Goal: Information Seeking & Learning: Stay updated

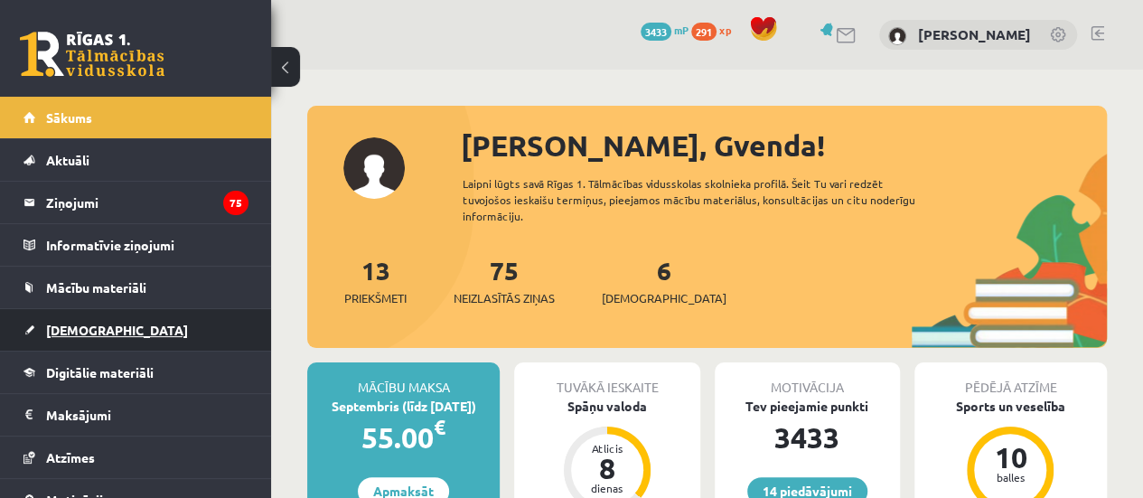
click at [75, 319] on link "[DEMOGRAPHIC_DATA]" at bounding box center [135, 330] width 225 height 42
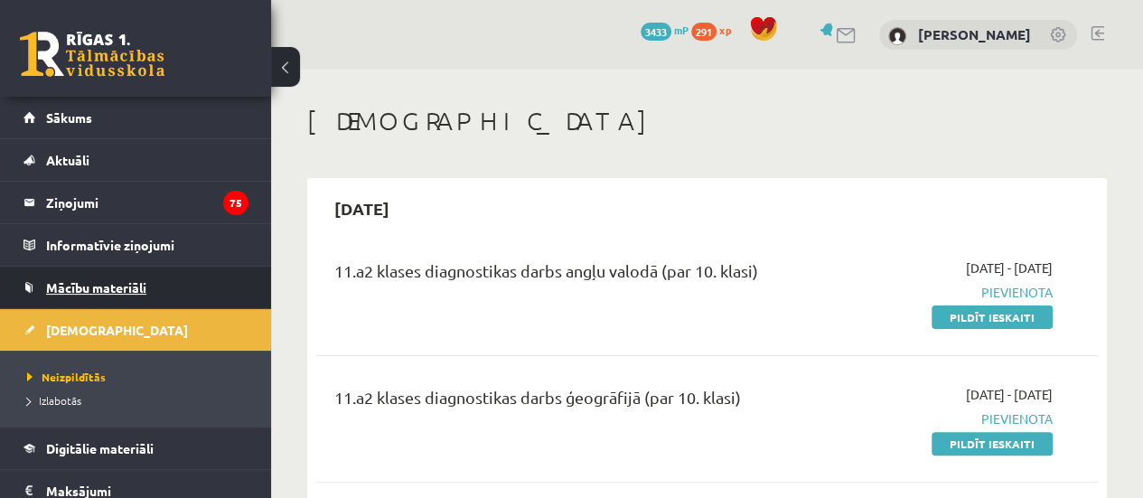
click at [90, 276] on link "Mācību materiāli" at bounding box center [135, 287] width 225 height 42
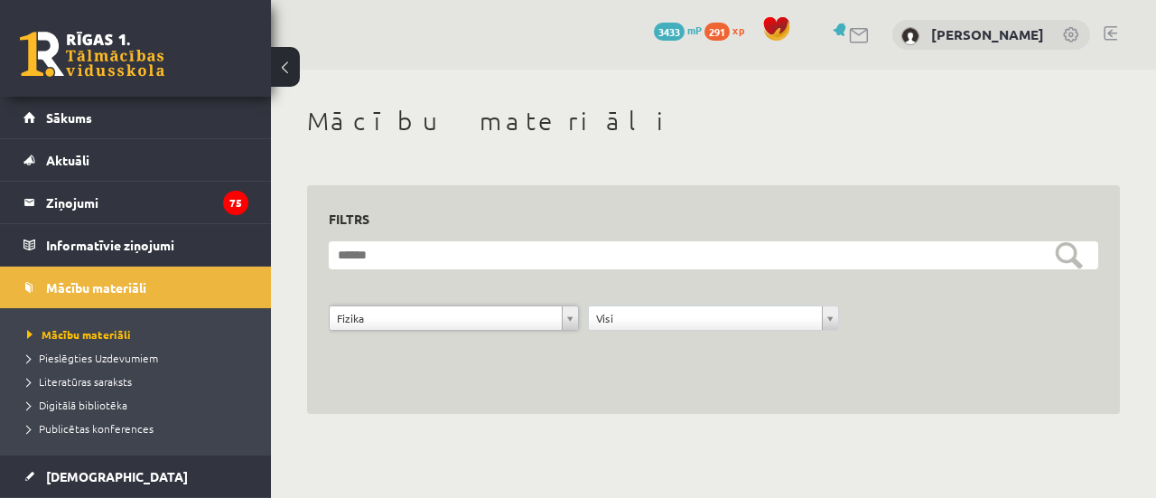
scroll to position [22, 0]
drag, startPoint x: 1155, startPoint y: 45, endPoint x: 1153, endPoint y: -109, distance: 154.5
click at [1142, 0] on html "14 Dāvanas 3433 mP 291 xp Gvenda Liepiņa Sākums Aktuāli Kā mācīties eSKOLĀ Kont…" at bounding box center [578, 249] width 1156 height 498
click at [99, 237] on legend "Informatīvie ziņojumi 0" at bounding box center [147, 245] width 202 height 42
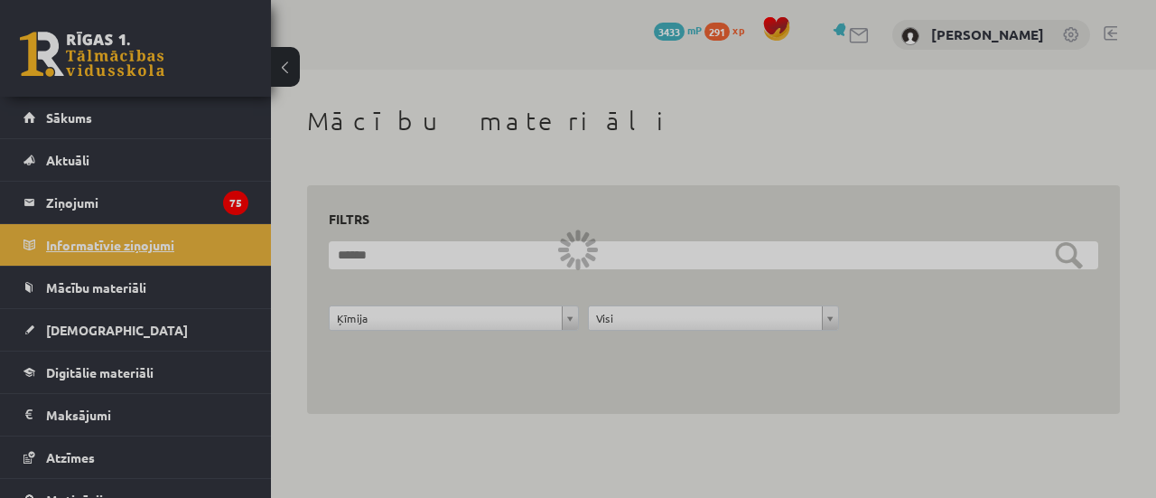
click at [99, 237] on legend "Informatīvie ziņojumi 0" at bounding box center [147, 245] width 202 height 42
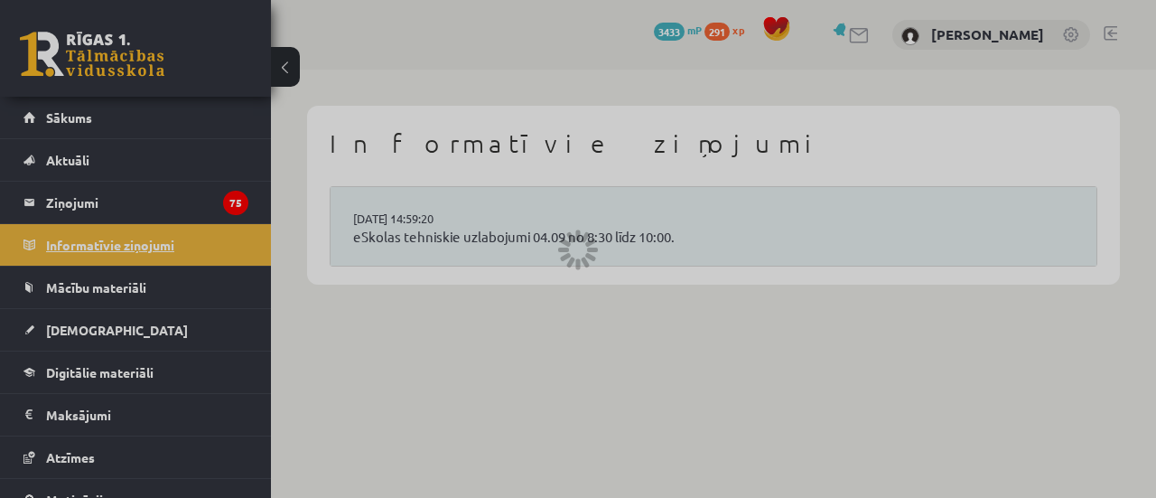
click at [99, 237] on div at bounding box center [578, 249] width 1156 height 498
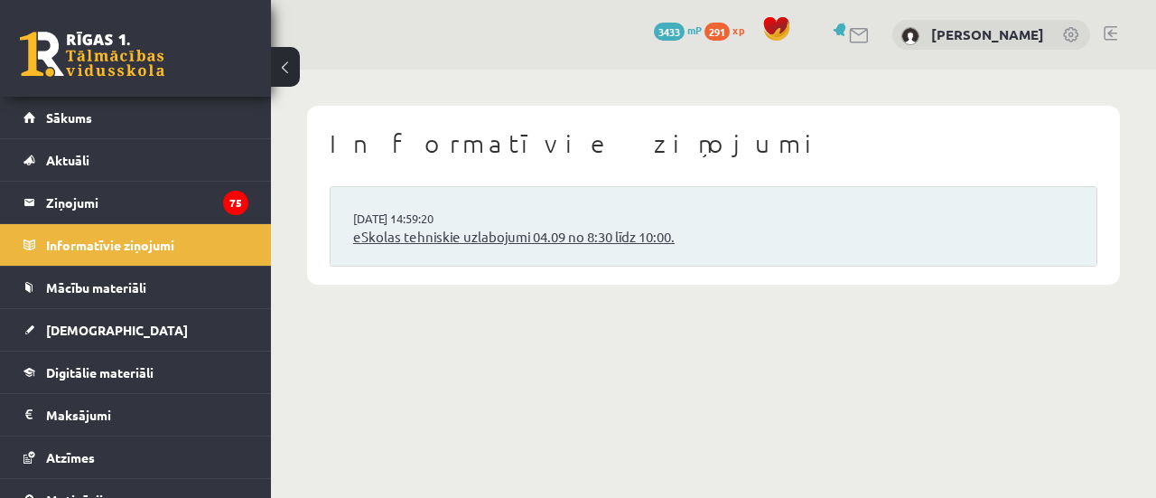
click at [408, 229] on link "eSkolas tehniskie uzlabojumi 04.09 no 8:30 līdz 10:00." at bounding box center [713, 237] width 721 height 21
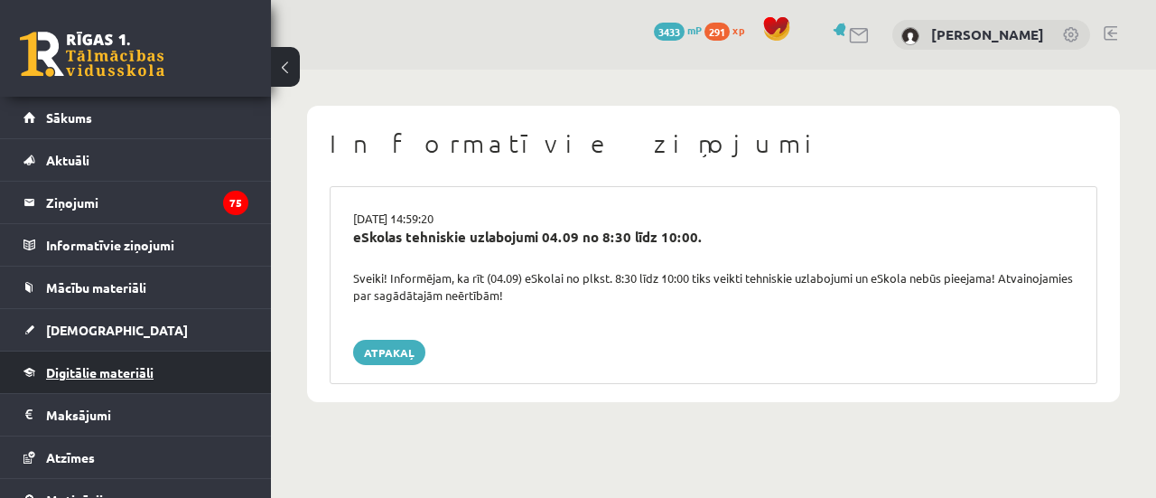
click at [99, 378] on link "Digitālie materiāli" at bounding box center [135, 372] width 225 height 42
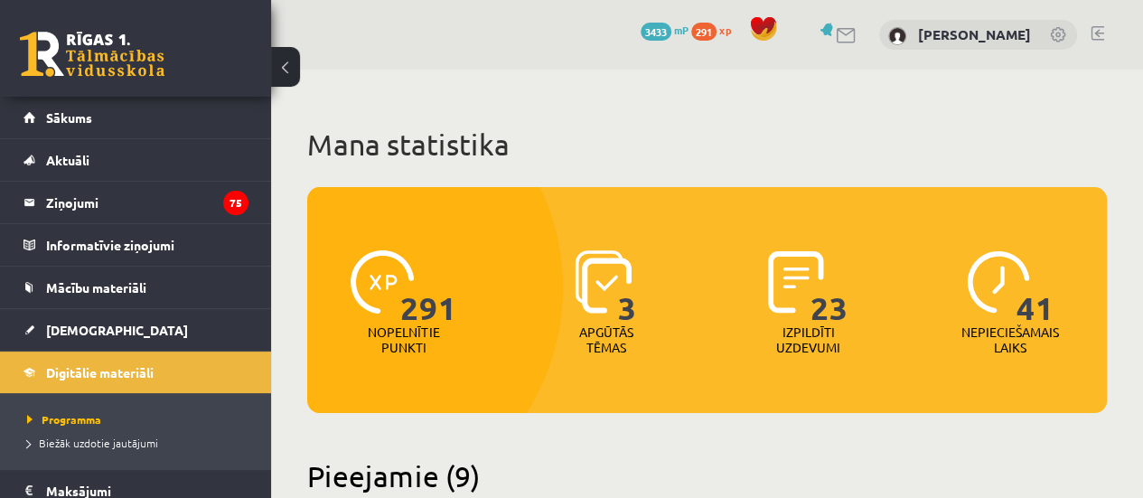
scroll to position [435, 0]
